Goal: Use online tool/utility: Utilize a website feature to perform a specific function

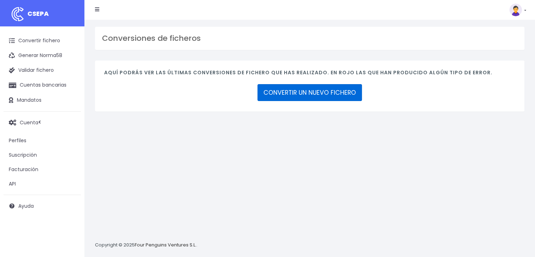
click at [319, 94] on link "CONVERTIR UN NUEVO FICHERO" at bounding box center [310, 92] width 104 height 17
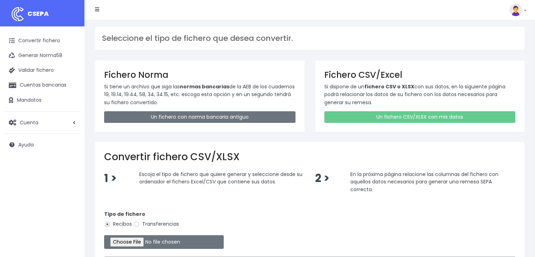
click at [164, 222] on label "Transferencias" at bounding box center [156, 223] width 46 height 7
click at [140, 222] on input "Transferencias" at bounding box center [136, 224] width 6 height 6
radio input "true"
click at [142, 237] on input "file" at bounding box center [164, 242] width 120 height 14
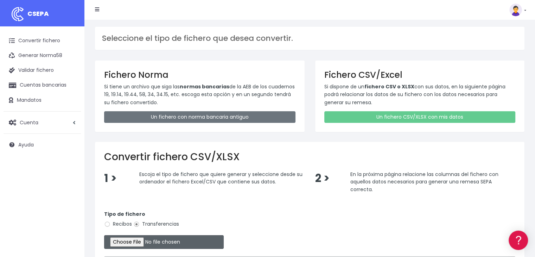
type input "C:\fakepath\REMESA 20250829 PREV 16 MIMOSA.xlsx"
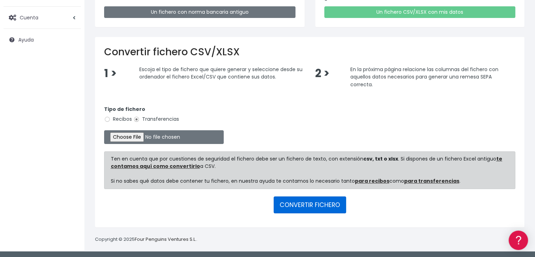
click at [325, 206] on button "CONVERTIR FICHERO" at bounding box center [310, 204] width 72 height 17
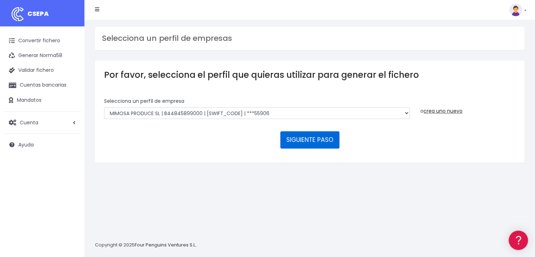
click at [310, 142] on button "SIGUIENTE PASO" at bounding box center [309, 139] width 59 height 17
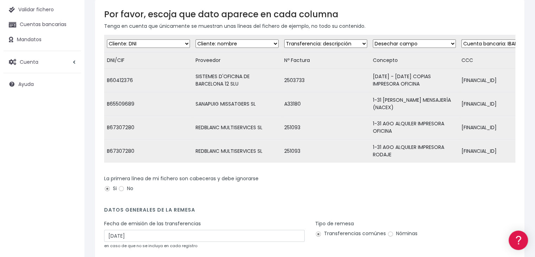
scroll to position [61, 0]
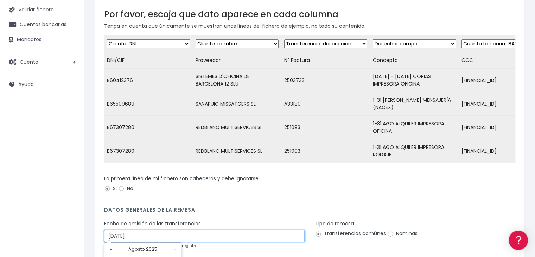
click at [185, 233] on input "30/08/2025" at bounding box center [204, 236] width 201 height 12
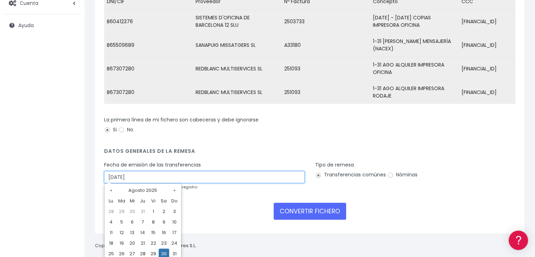
scroll to position [120, 0]
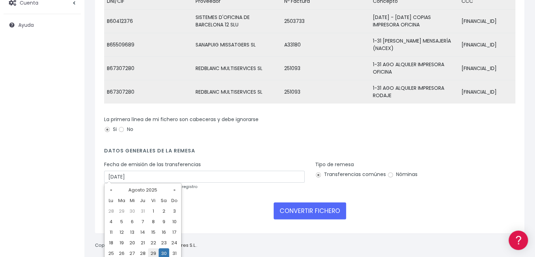
click at [152, 252] on td "29" at bounding box center [153, 253] width 11 height 11
type input "29/08/2025"
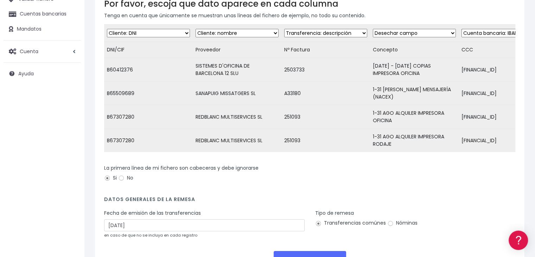
scroll to position [123, 0]
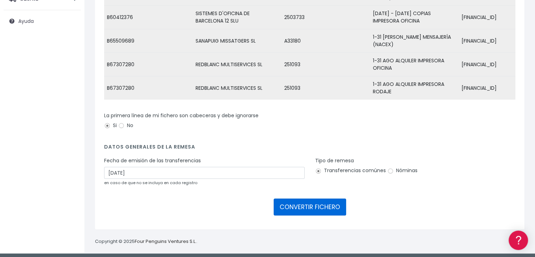
click at [338, 201] on button "CONVERTIR FICHERO" at bounding box center [310, 206] width 72 height 17
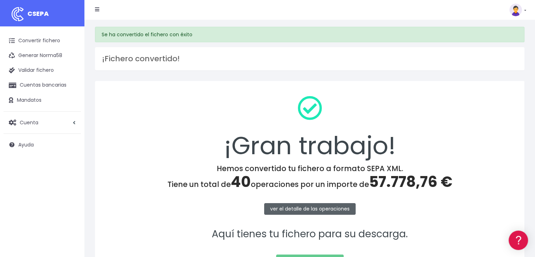
scroll to position [79, 0]
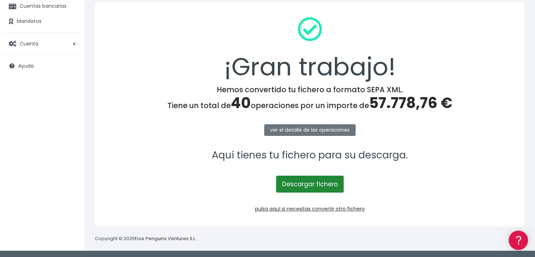
click at [315, 190] on link "Descargar fichero" at bounding box center [310, 184] width 68 height 17
click at [314, 182] on link "Descargar fichero" at bounding box center [310, 184] width 68 height 17
